Goal: Information Seeking & Learning: Learn about a topic

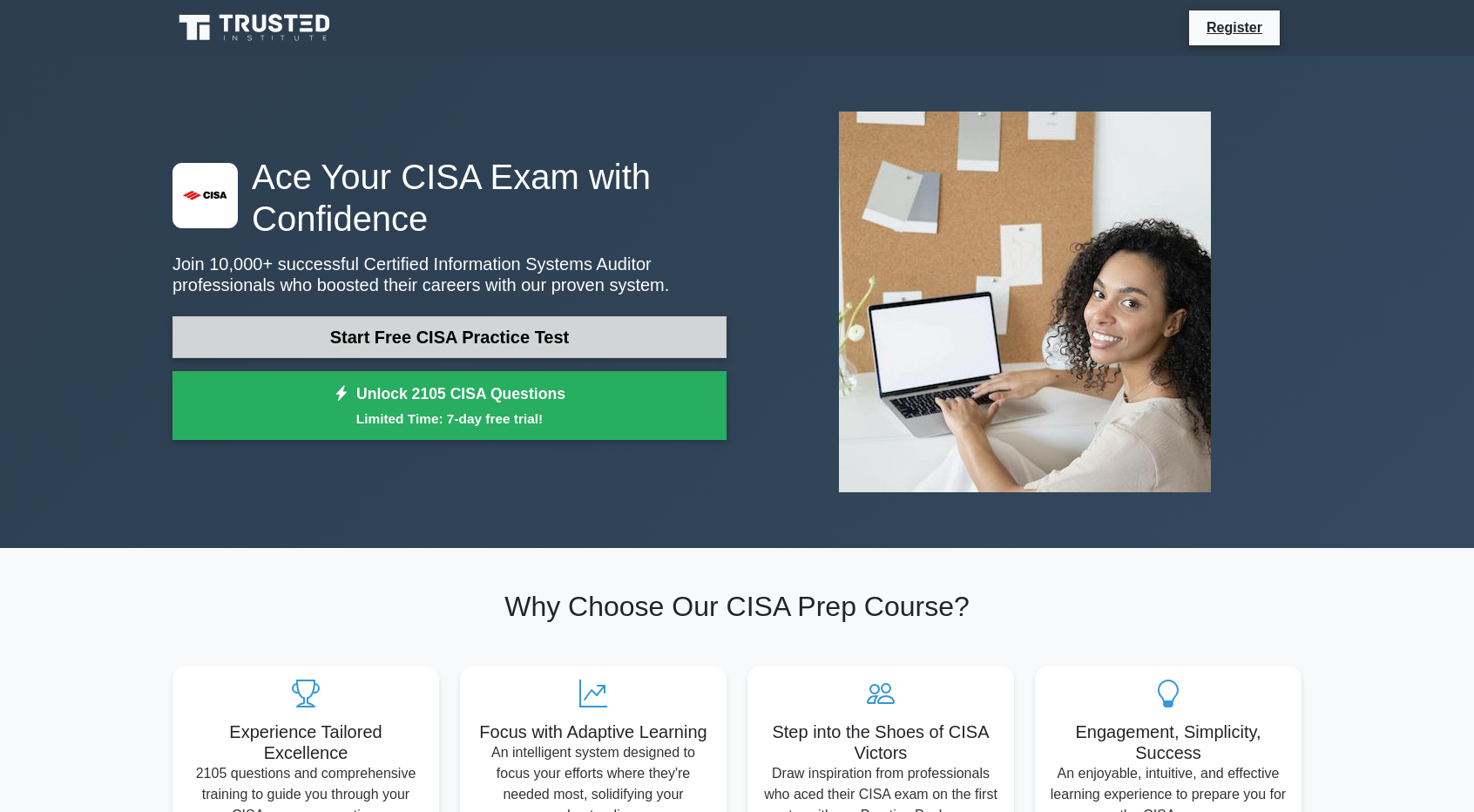
click at [472, 348] on link "Start Free CISA Practice Test" at bounding box center [450, 337] width 554 height 42
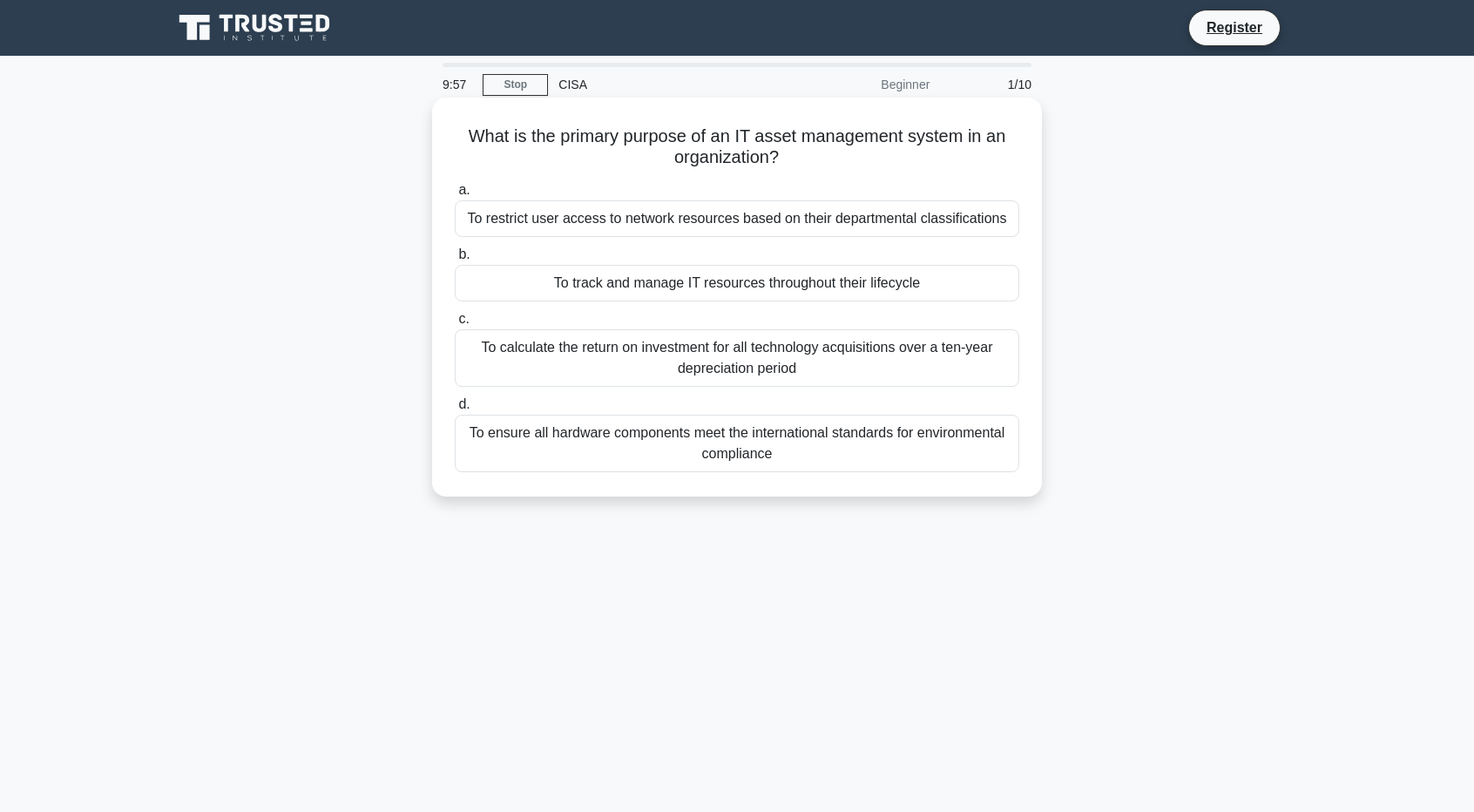
click at [477, 143] on h5 "What is the primary purpose of an IT asset management system in an organization…" at bounding box center [737, 147] width 568 height 43
drag, startPoint x: 477, startPoint y: 143, endPoint x: 861, endPoint y: 144, distance: 384.0
click at [861, 144] on h5 "What is the primary purpose of an IT asset management system in an organization…" at bounding box center [737, 147] width 568 height 43
click at [741, 136] on h5 "What is the primary purpose of an IT asset management system in an organization…" at bounding box center [737, 147] width 568 height 43
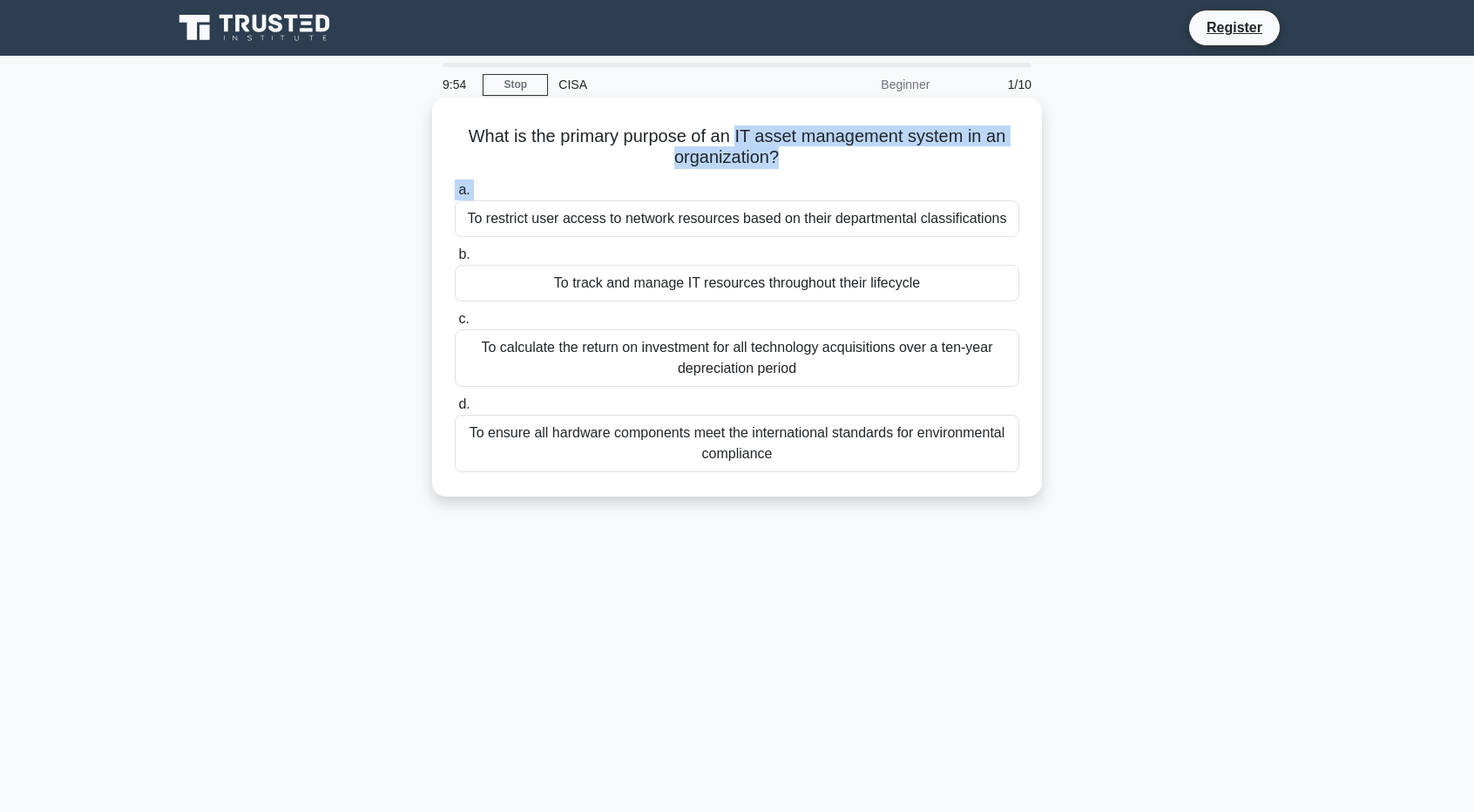
drag, startPoint x: 741, startPoint y: 136, endPoint x: 1009, endPoint y: 177, distance: 271.1
click at [1009, 177] on div "What is the primary purpose of an IT asset management system in an organization…" at bounding box center [737, 297] width 596 height 385
click at [747, 132] on h5 "What is the primary purpose of an IT asset management system in an organization…" at bounding box center [737, 147] width 568 height 43
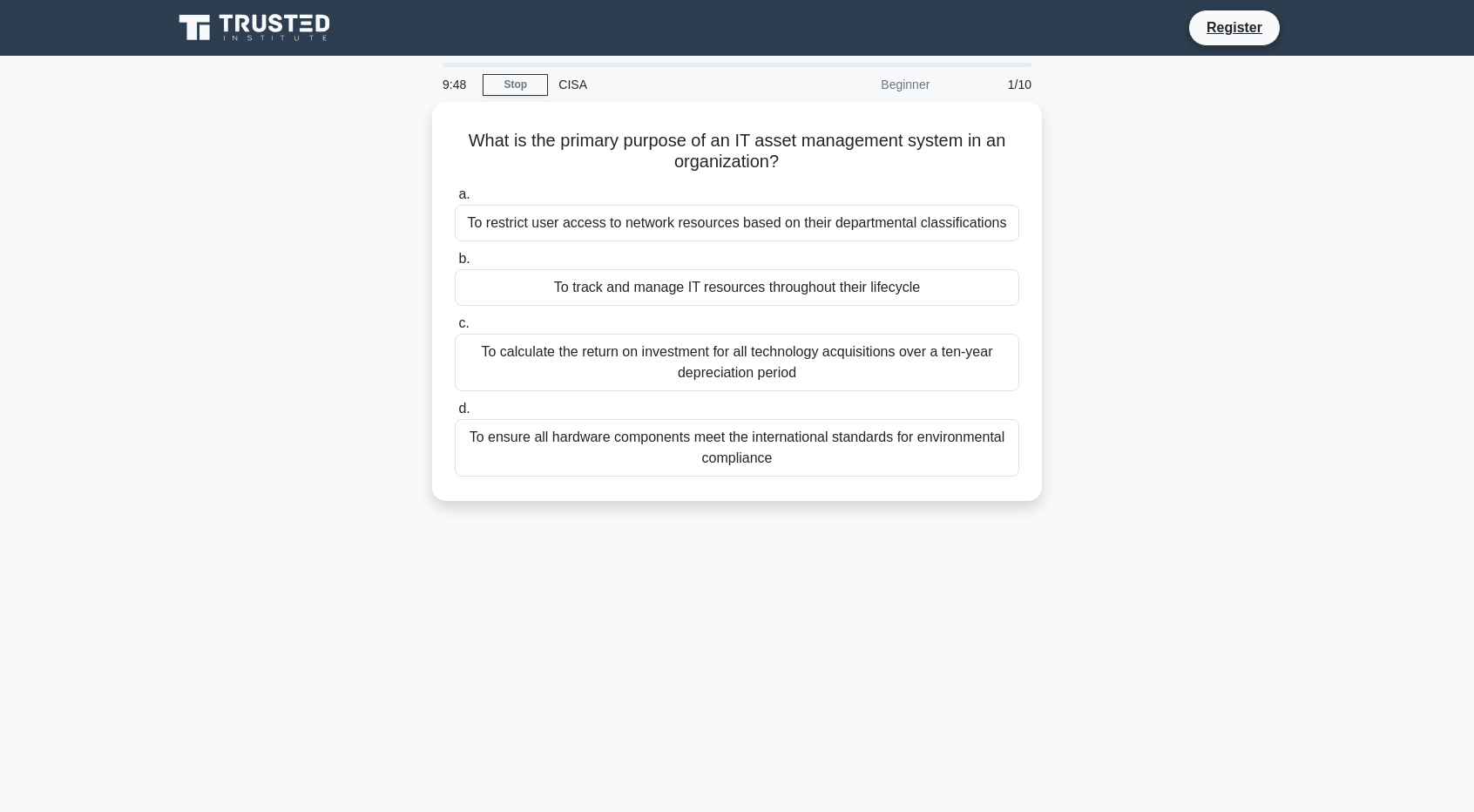
click at [1102, 241] on div "What is the primary purpose of an IT asset management system in an organization…" at bounding box center [737, 311] width 1150 height 420
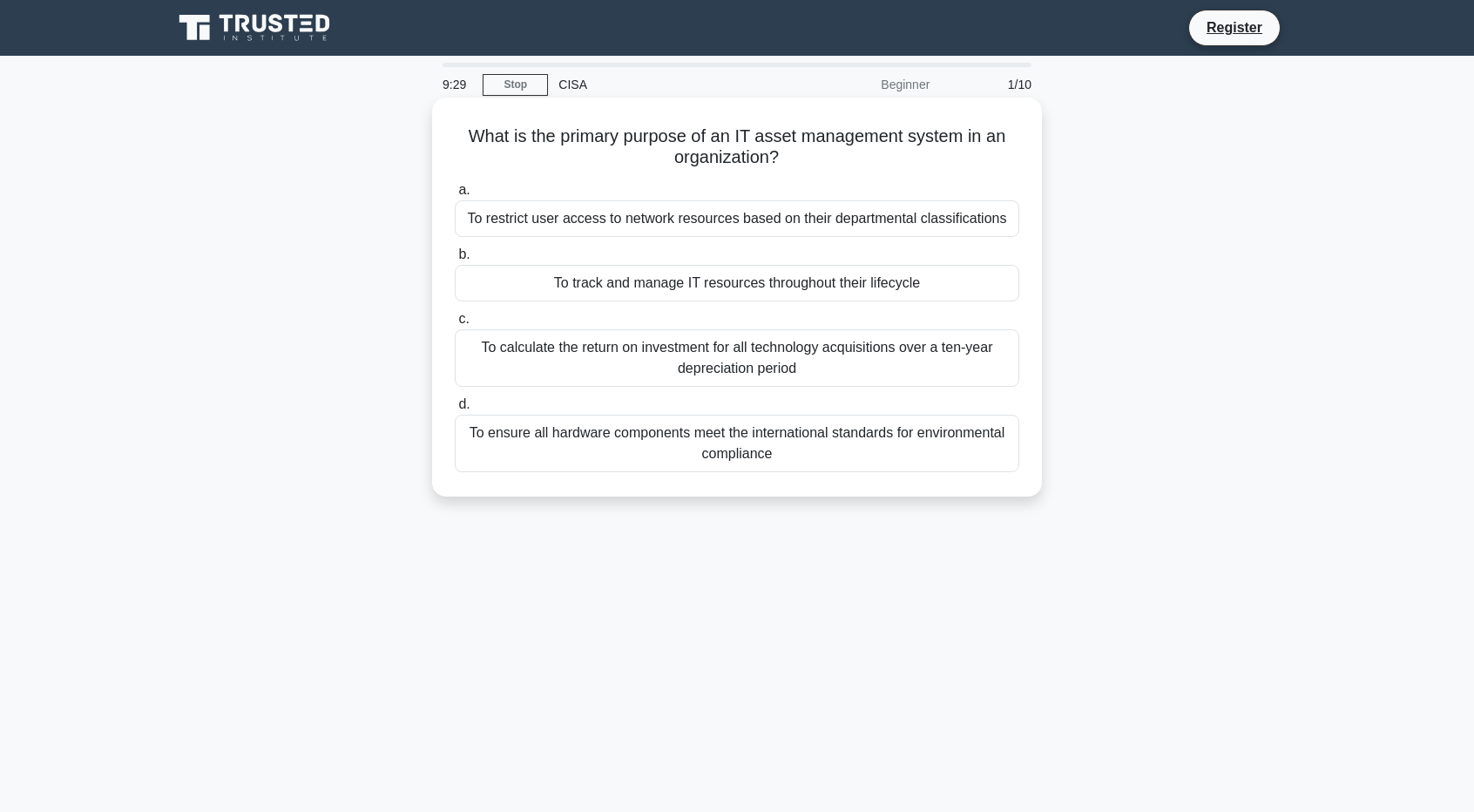
click at [840, 290] on div "To track and manage IT resources throughout their lifecycle" at bounding box center [737, 282] width 565 height 37
click at [455, 261] on input "b. To track and manage IT resources throughout their lifecycle" at bounding box center [455, 254] width 0 height 12
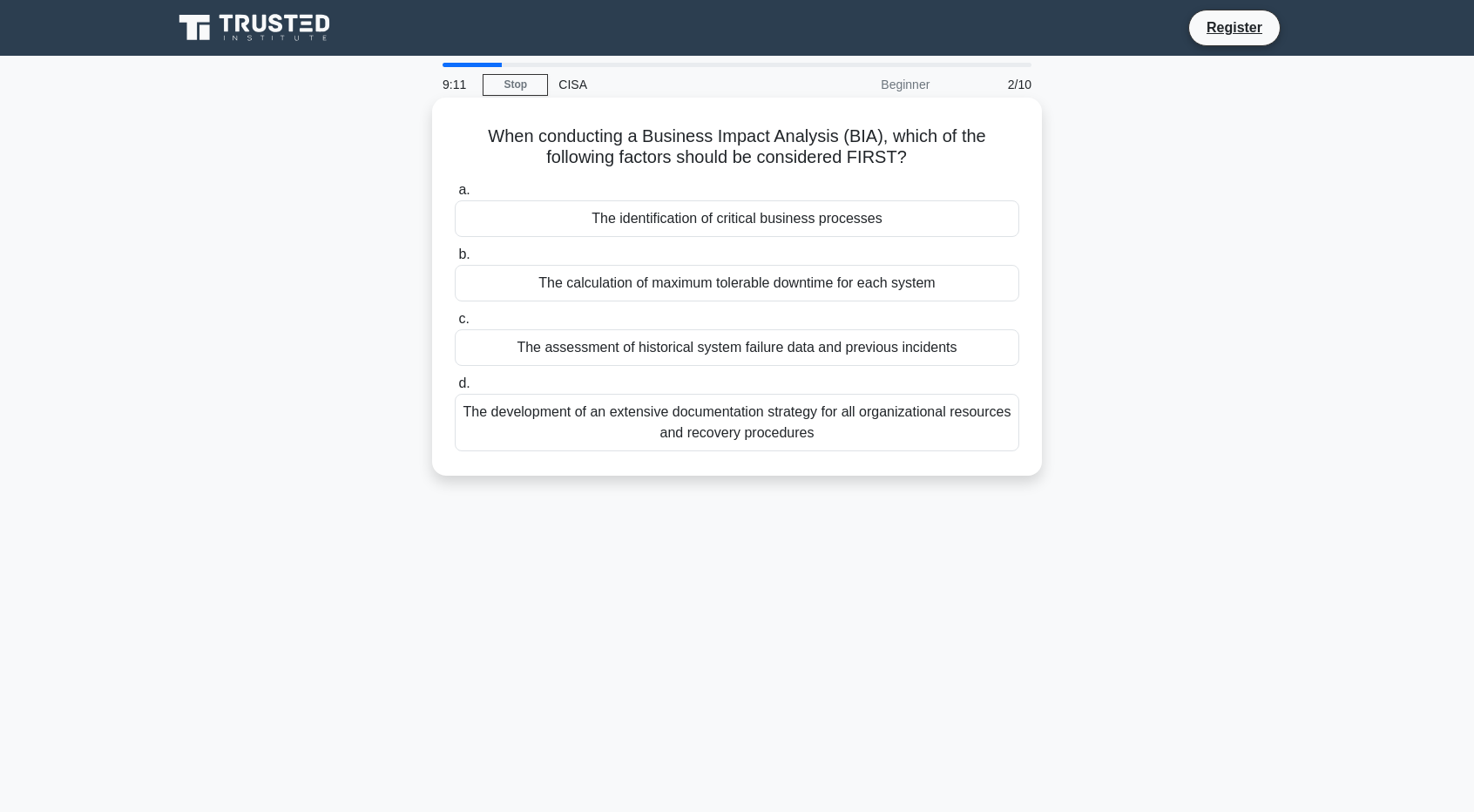
click at [770, 339] on div "The assessment of historical system failure data and previous incidents" at bounding box center [737, 347] width 565 height 37
click at [455, 325] on input "c. The assessment of historical system failure data and previous incidents" at bounding box center [455, 319] width 0 height 12
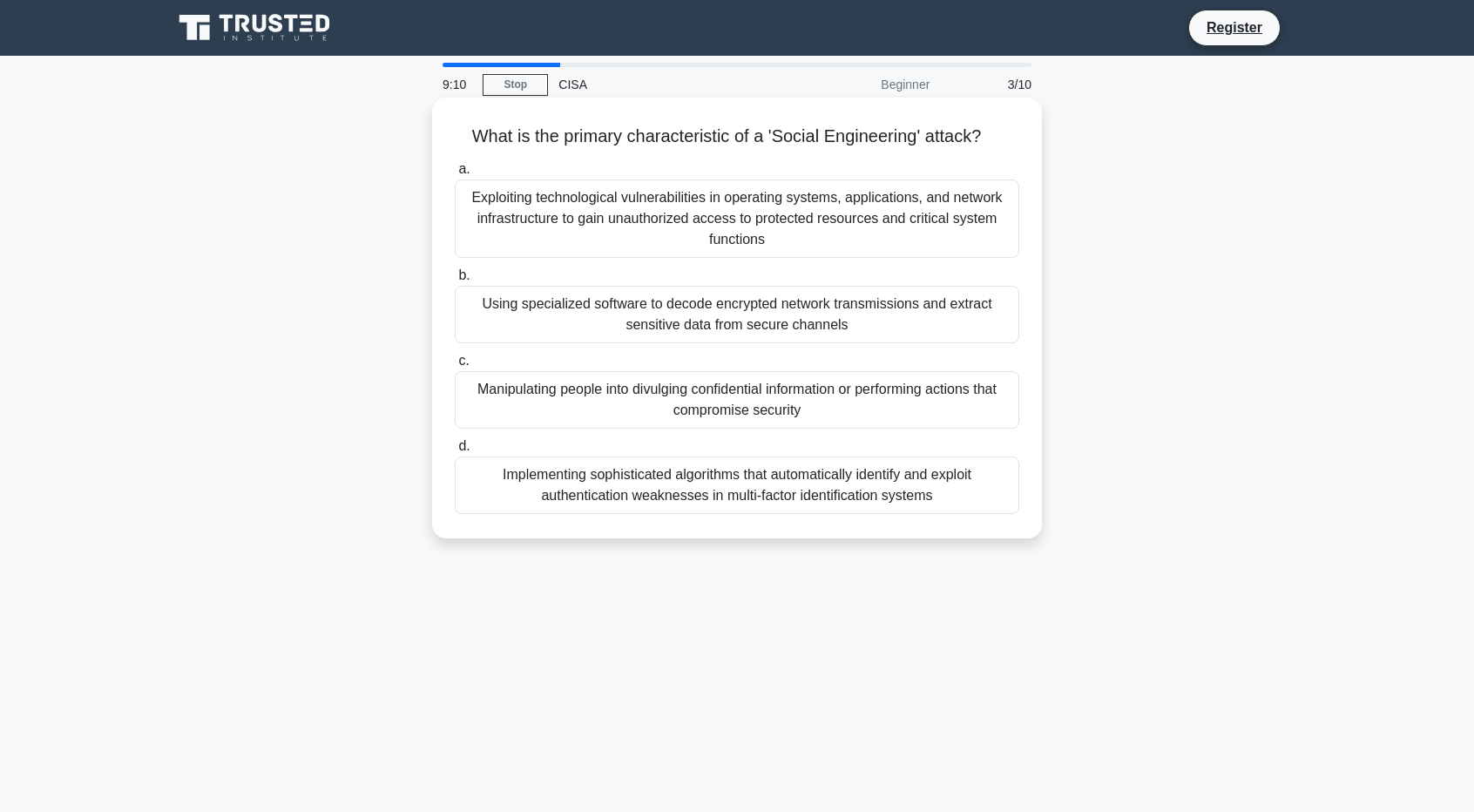
click at [487, 137] on h5 "What is the primary characteristic of a 'Social Engineering' attack? .spinner_0…" at bounding box center [737, 136] width 568 height 23
drag, startPoint x: 487, startPoint y: 137, endPoint x: 945, endPoint y: 150, distance: 458.2
click at [945, 150] on div "What is the primary characteristic of a 'Social Engineering' attack? .spinner_0…" at bounding box center [737, 318] width 596 height 427
click at [986, 128] on h5 "What is the primary characteristic of a 'Social Engineering' attack? .spinner_0…" at bounding box center [737, 136] width 568 height 23
